Goal: Check status: Check status

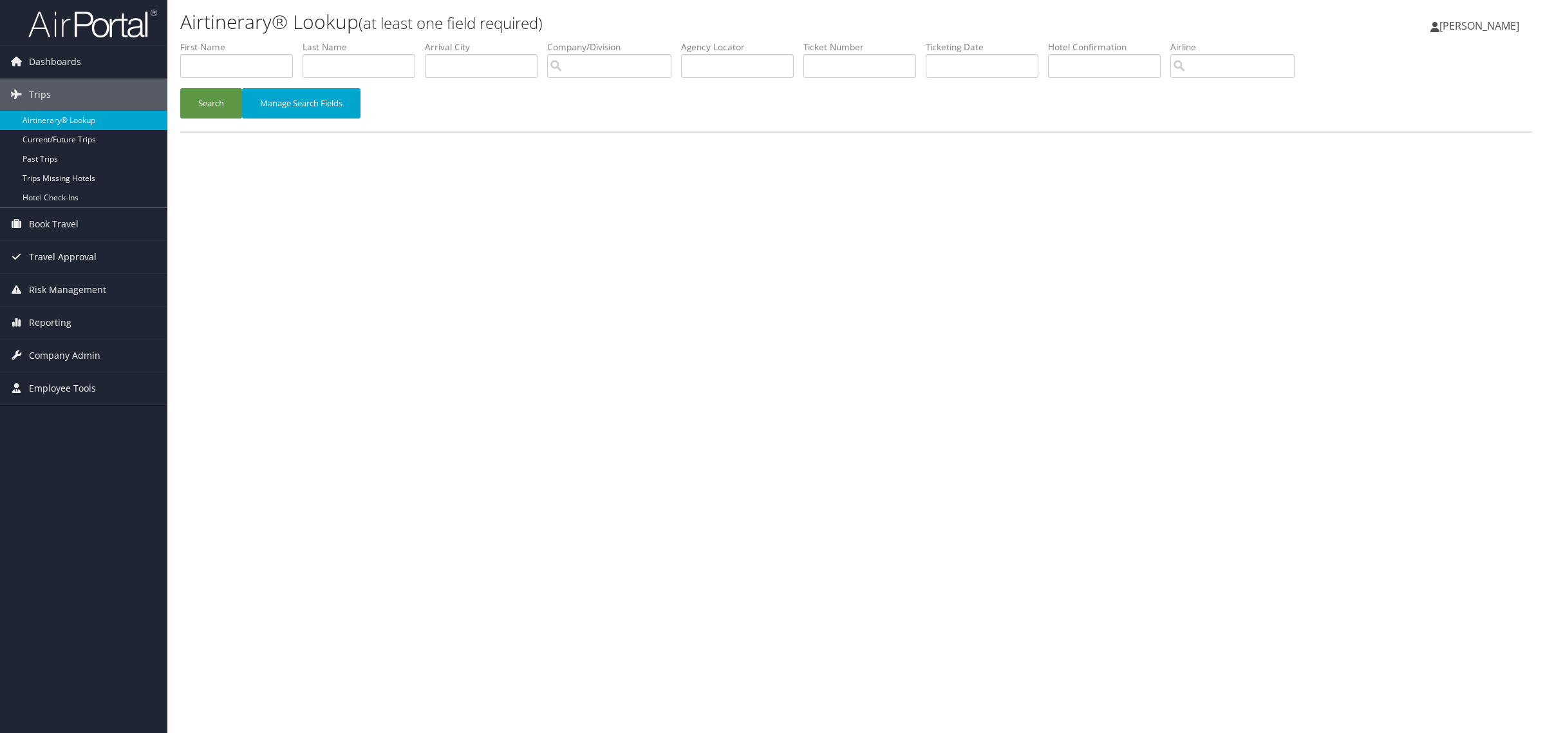
click at [66, 250] on span "Travel Approval" at bounding box center [63, 257] width 68 height 32
click at [81, 402] on link "Reporting" at bounding box center [83, 400] width 167 height 32
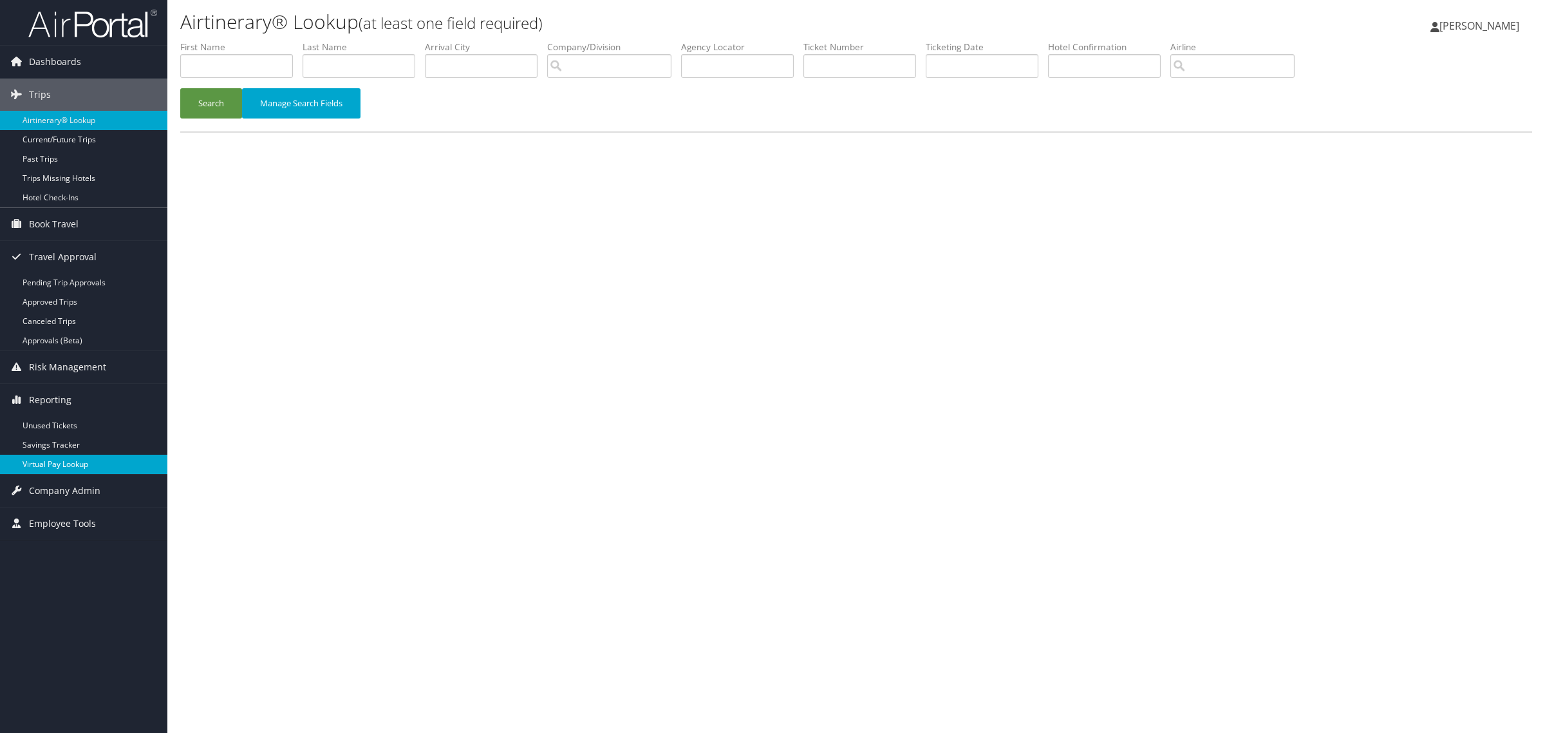
click at [55, 467] on link "Virtual Pay Lookup" at bounding box center [83, 464] width 167 height 19
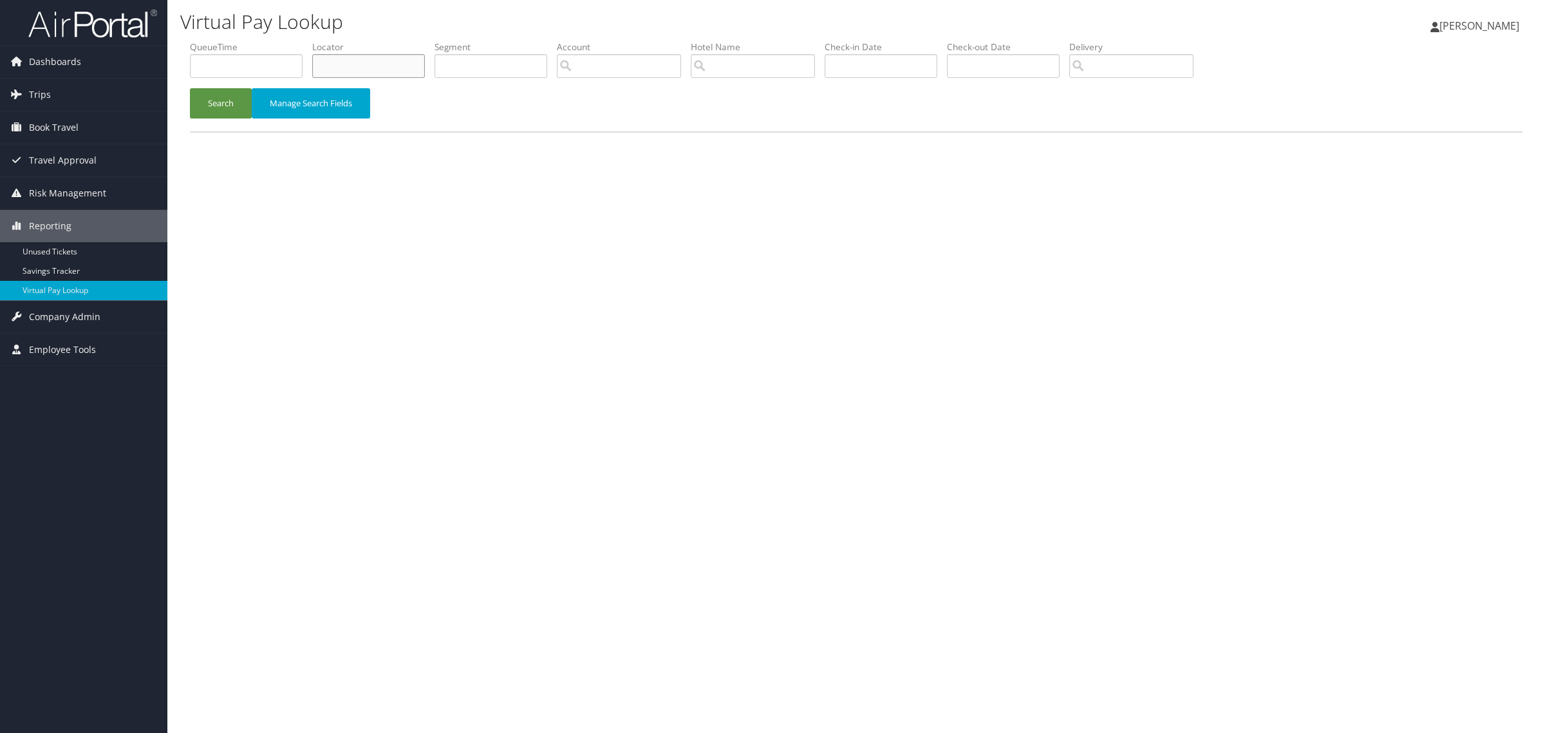
drag, startPoint x: 348, startPoint y: 59, endPoint x: 342, endPoint y: 62, distance: 6.6
click at [348, 59] on input "text" at bounding box center [368, 66] width 113 height 24
paste input "YQCERW"
type input "YQCERW"
click at [234, 103] on button "Search" at bounding box center [221, 103] width 62 height 30
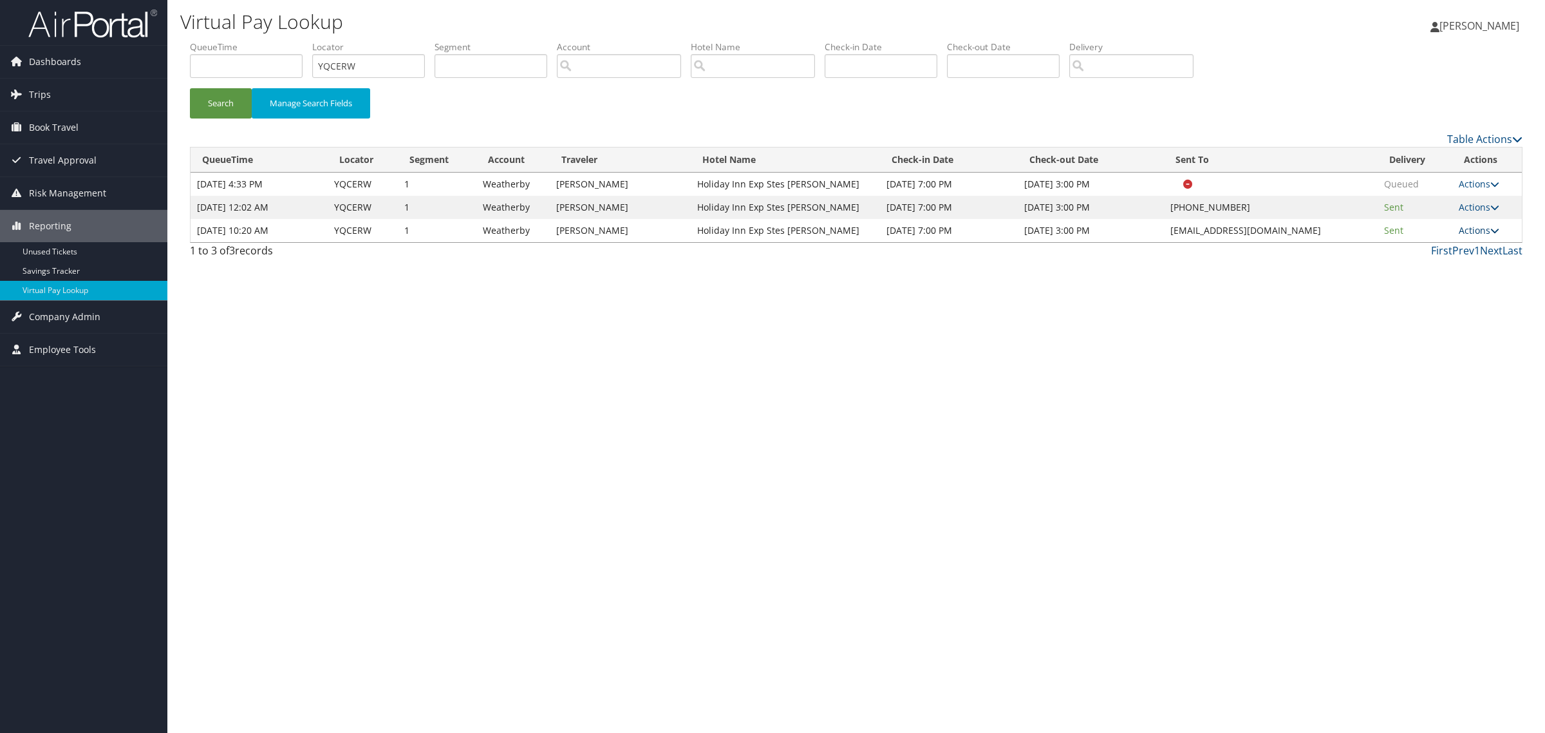
click at [1462, 227] on link "Actions" at bounding box center [1479, 230] width 41 height 12
click at [1491, 238] on ul "Resend Logs View Itinerary" at bounding box center [1457, 271] width 86 height 67
click at [1491, 232] on icon at bounding box center [1494, 230] width 9 height 9
click at [1490, 207] on link "Actions" at bounding box center [1479, 207] width 41 height 12
click at [1135, 281] on div "Virtual Pay Lookup [PERSON_NAME] [PERSON_NAME] My Settings Travel Agency Contac…" at bounding box center [856, 366] width 1378 height 733
